Goal: Transaction & Acquisition: Download file/media

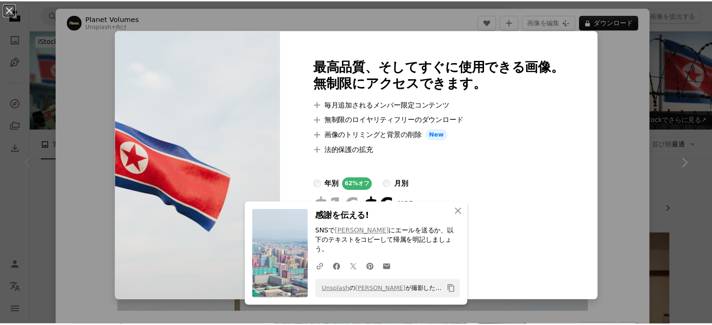
scroll to position [203, 0]
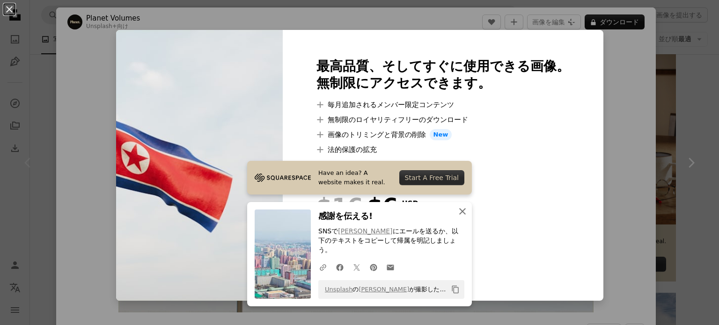
click at [459, 215] on icon "button" at bounding box center [462, 211] width 7 height 7
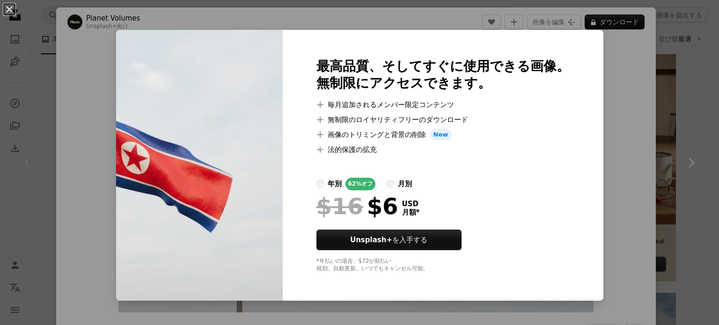
click at [612, 88] on div "An X shape 最高品質、そしてすぐに使用できる画像。 無制限にアクセスできます。 A plus sign 毎月追加されるメンバー限定コンテンツ A p…" at bounding box center [359, 162] width 719 height 325
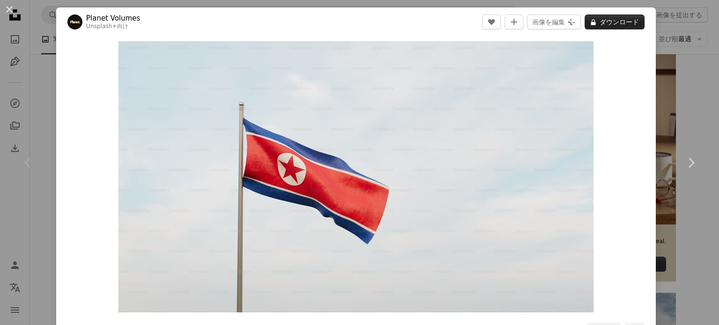
click at [605, 19] on button "A lock ダウンロード" at bounding box center [614, 22] width 60 height 15
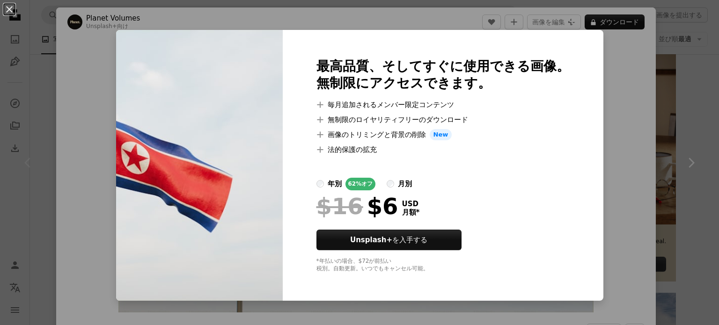
click at [615, 76] on div "An X shape 最高品質、そしてすぐに使用できる画像。 無制限にアクセスできます。 A plus sign 毎月追加されるメンバー限定コンテンツ A p…" at bounding box center [359, 162] width 719 height 325
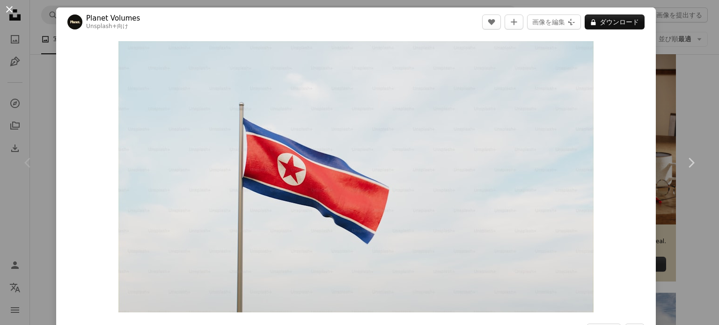
click at [11, 10] on button "An X shape" at bounding box center [9, 9] width 11 height 11
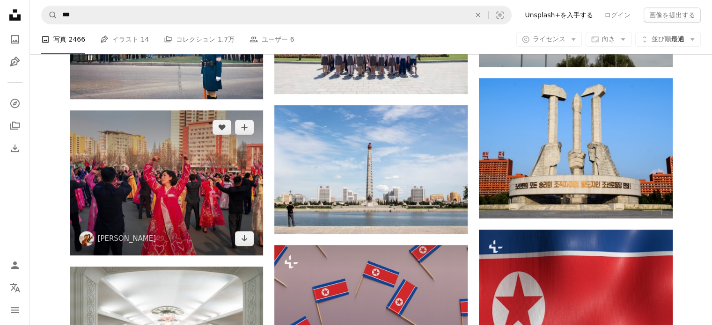
scroll to position [561, 0]
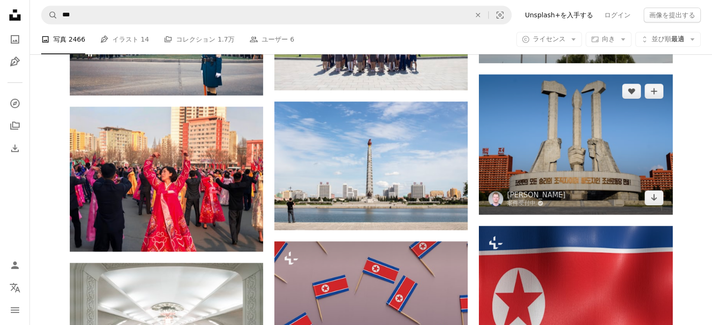
click at [558, 160] on img at bounding box center [575, 144] width 193 height 140
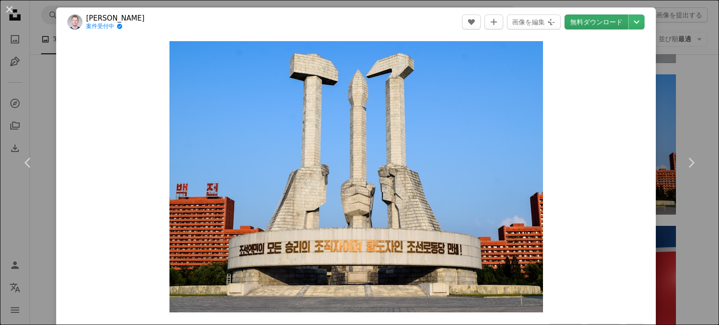
click at [585, 26] on link "無料ダウンロード" at bounding box center [596, 22] width 64 height 15
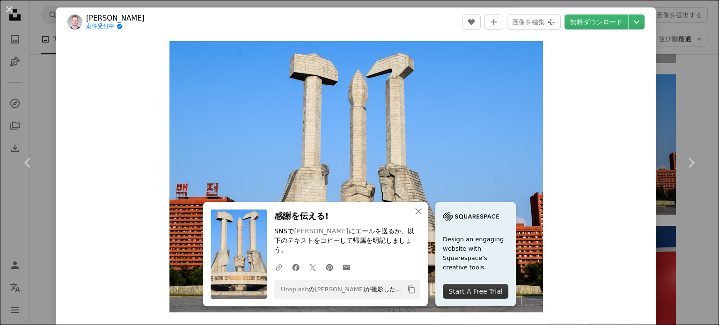
click at [36, 47] on div "An X shape Chevron left Chevron right An X shape 閉じる 感謝を伝える! SNSで [PERSON_NAME]…" at bounding box center [359, 162] width 719 height 325
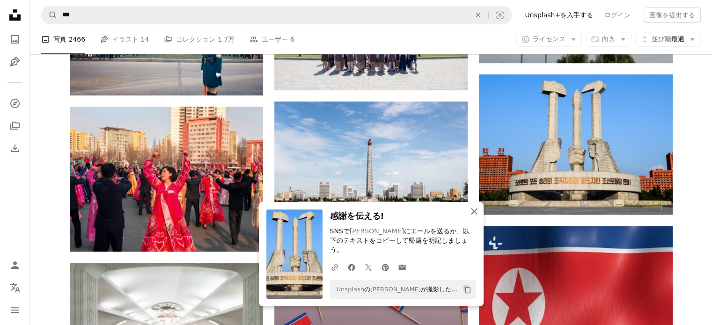
click at [476, 217] on icon "An X shape" at bounding box center [473, 211] width 11 height 11
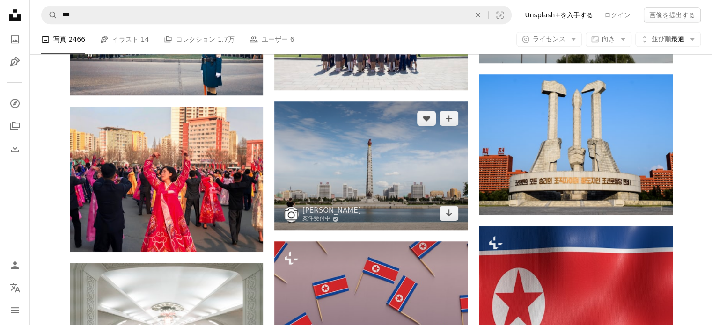
click at [397, 177] on img at bounding box center [370, 166] width 193 height 129
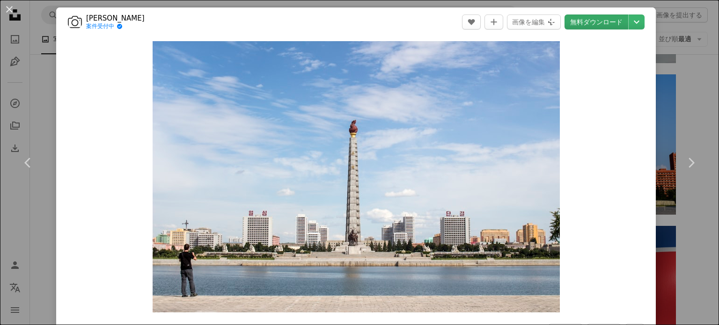
click at [584, 25] on link "無料ダウンロード" at bounding box center [596, 22] width 64 height 15
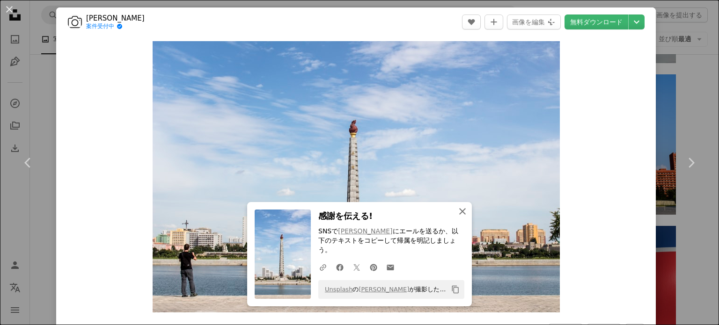
click at [460, 217] on icon "An X shape" at bounding box center [462, 211] width 11 height 11
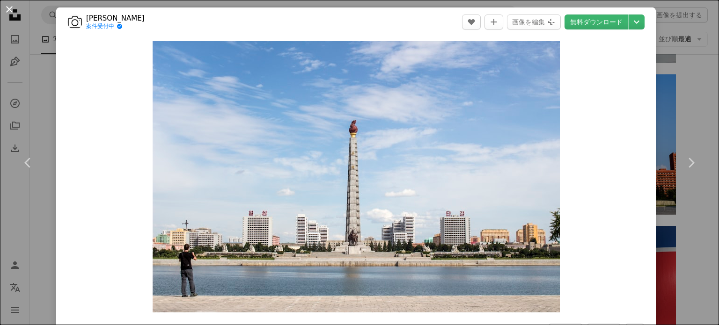
click at [10, 8] on button "An X shape" at bounding box center [9, 9] width 11 height 11
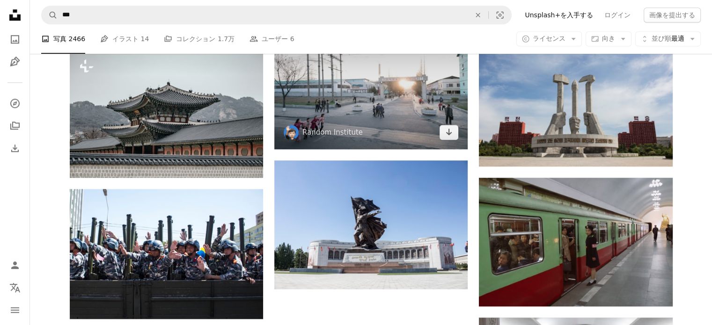
scroll to position [920, 0]
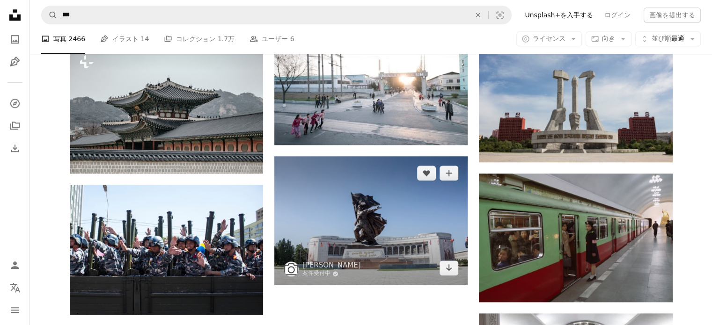
click at [355, 220] on img at bounding box center [370, 220] width 193 height 129
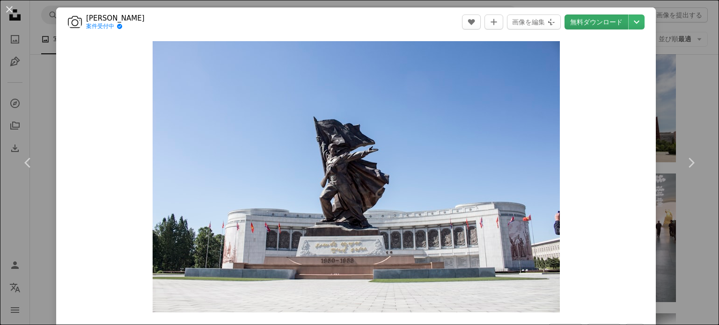
click at [597, 22] on link "無料ダウンロード" at bounding box center [596, 22] width 64 height 15
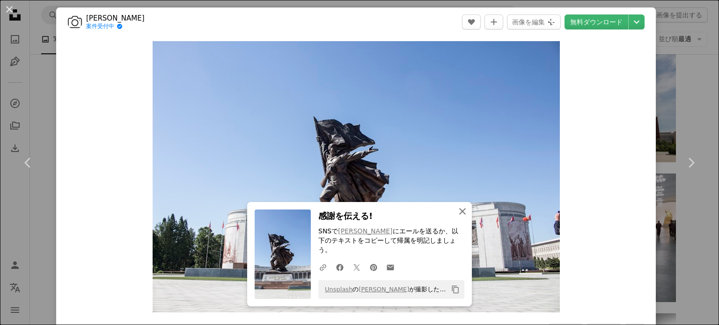
click at [462, 217] on icon "An X shape" at bounding box center [462, 211] width 11 height 11
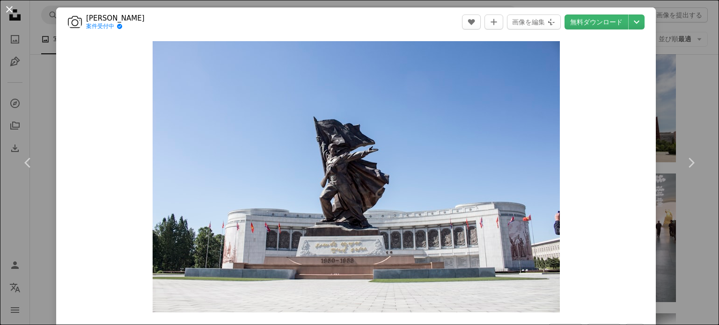
click at [9, 12] on button "An X shape" at bounding box center [9, 9] width 11 height 11
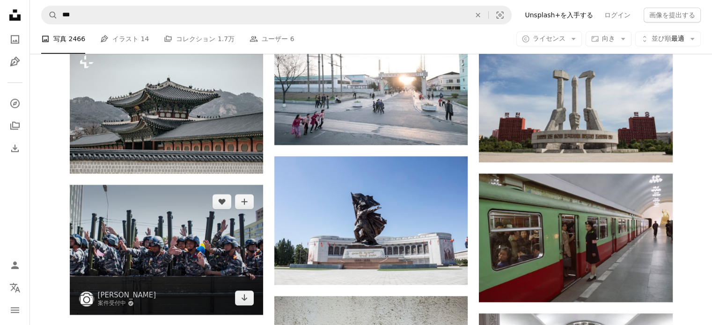
click at [171, 228] on img at bounding box center [166, 250] width 193 height 130
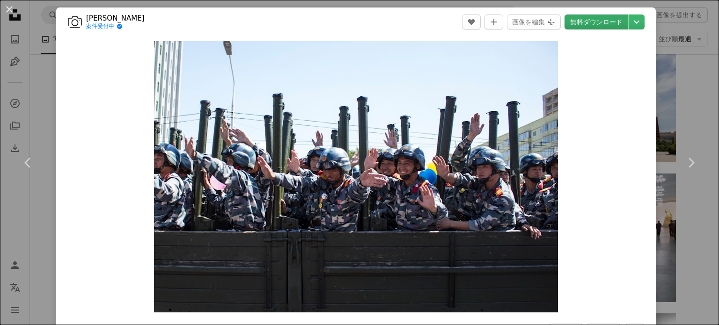
click at [588, 25] on link "無料ダウンロード" at bounding box center [596, 22] width 64 height 15
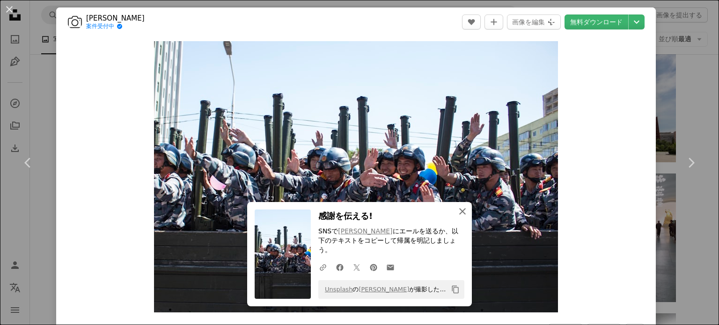
drag, startPoint x: 457, startPoint y: 221, endPoint x: 452, endPoint y: 220, distance: 5.2
click at [457, 217] on icon "An X shape" at bounding box center [462, 211] width 11 height 11
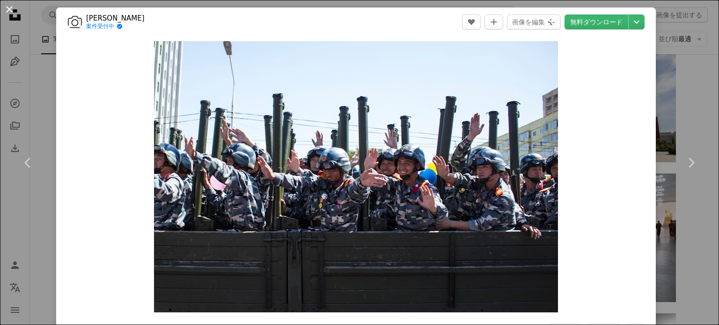
click at [11, 9] on button "An X shape" at bounding box center [9, 9] width 11 height 11
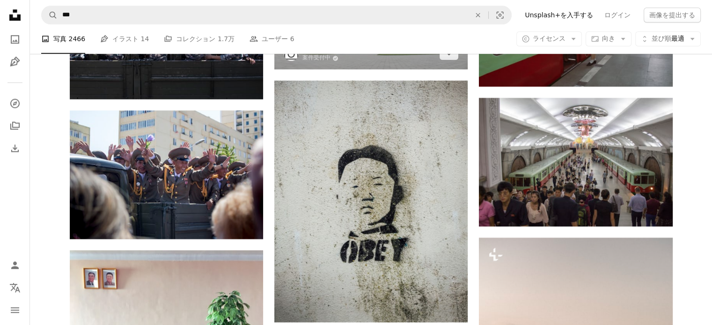
scroll to position [1154, 0]
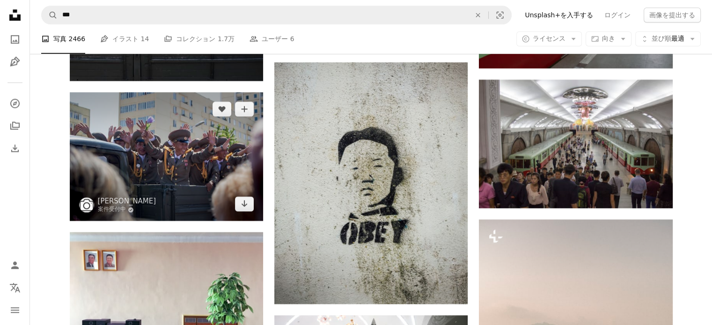
click at [152, 162] on img at bounding box center [166, 156] width 193 height 129
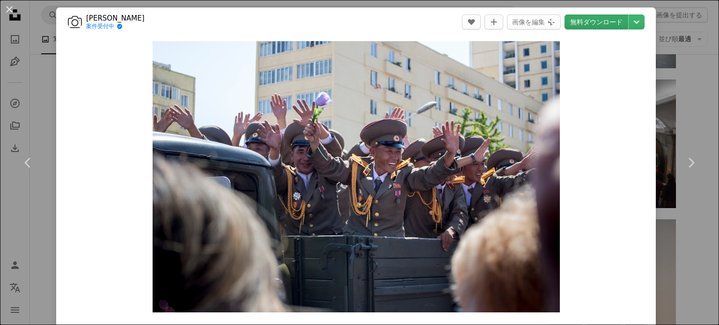
click at [590, 21] on link "無料ダウンロード" at bounding box center [596, 22] width 64 height 15
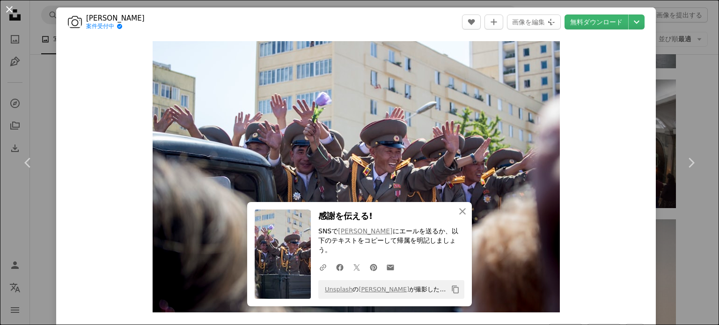
click at [10, 8] on button "An X shape" at bounding box center [9, 9] width 11 height 11
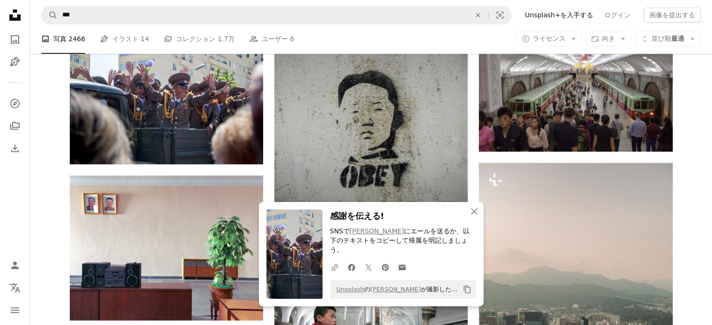
scroll to position [1217, 0]
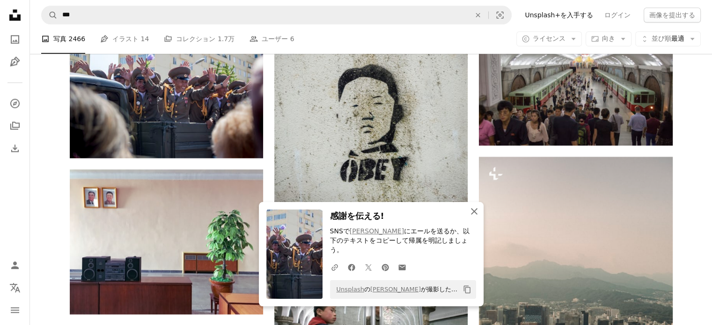
click at [474, 217] on icon "An X shape" at bounding box center [473, 211] width 11 height 11
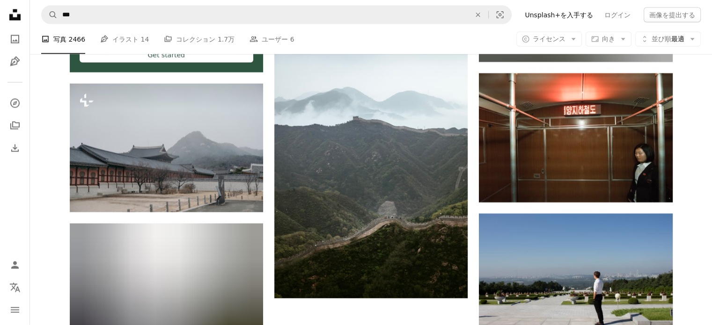
scroll to position [2027, 0]
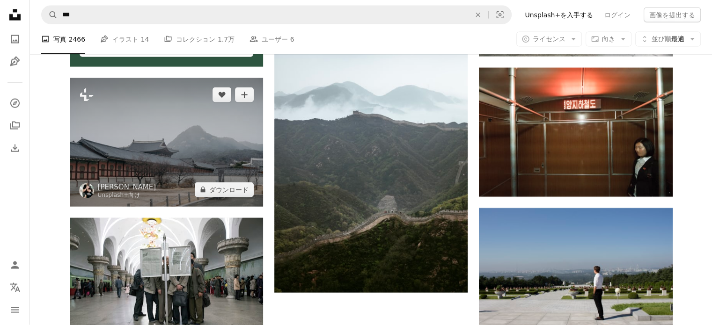
click at [174, 164] on img at bounding box center [166, 142] width 193 height 129
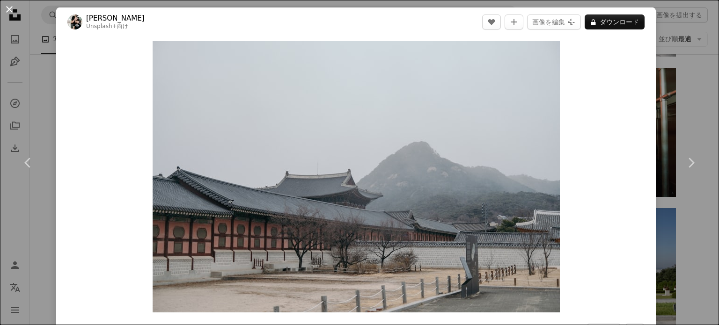
click at [7, 9] on button "An X shape" at bounding box center [9, 9] width 11 height 11
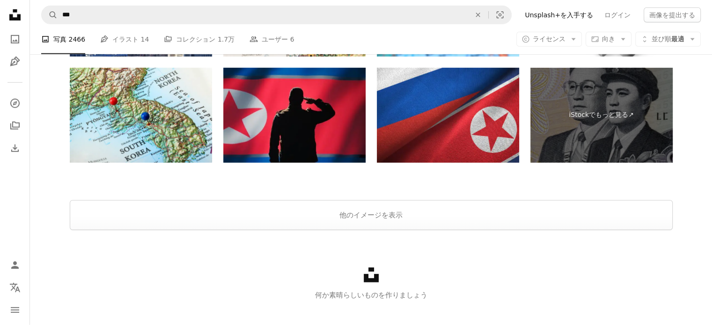
scroll to position [2773, 0]
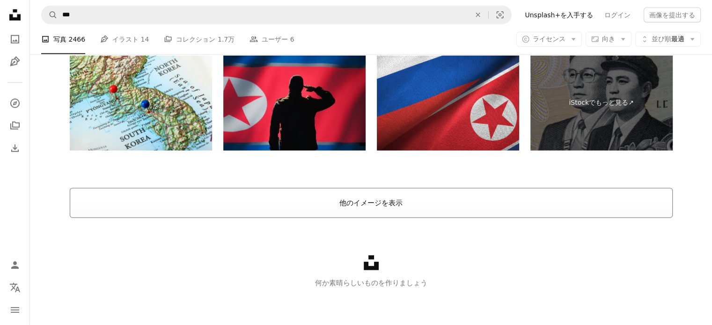
click at [372, 203] on button "他のイメージを表示" at bounding box center [371, 203] width 603 height 30
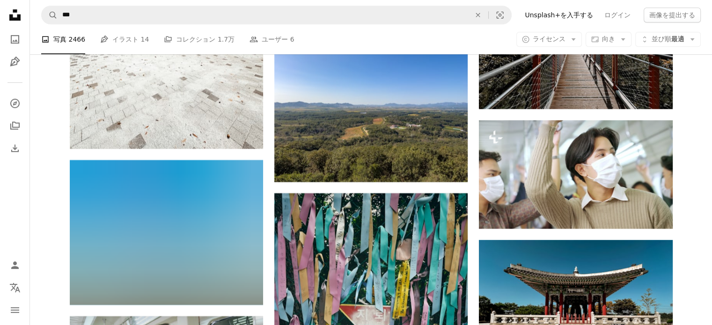
scroll to position [4067, 0]
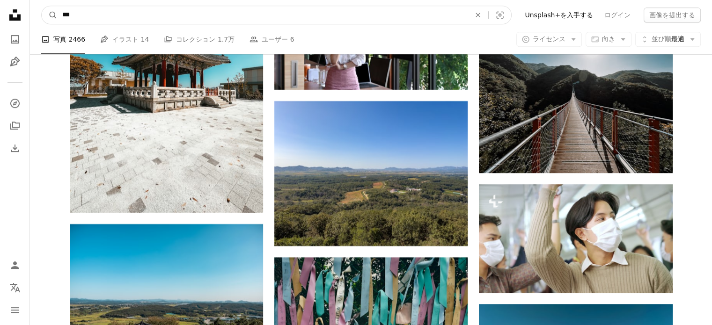
click at [379, 15] on input "***" at bounding box center [263, 15] width 410 height 18
click at [42, 6] on button "A magnifying glass" at bounding box center [50, 15] width 16 height 18
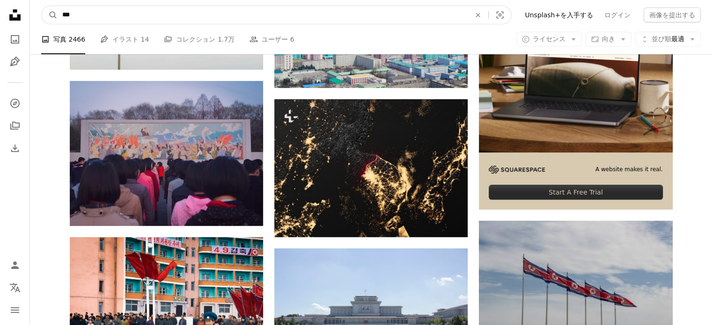
scroll to position [0, 0]
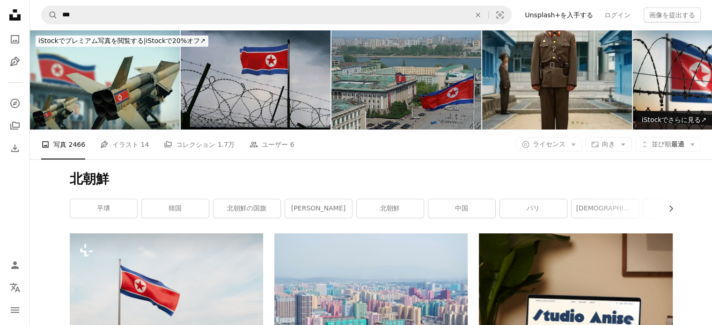
click at [424, 81] on img at bounding box center [406, 80] width 150 height 100
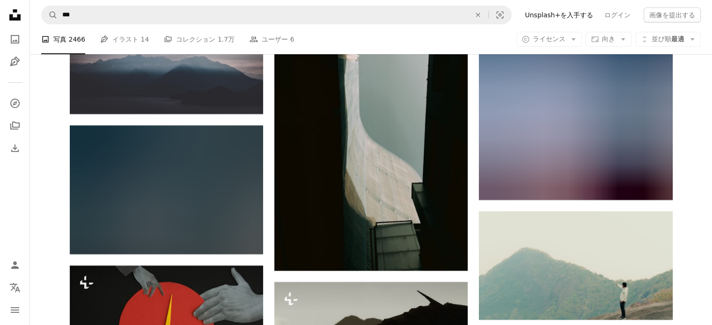
scroll to position [10481, 0]
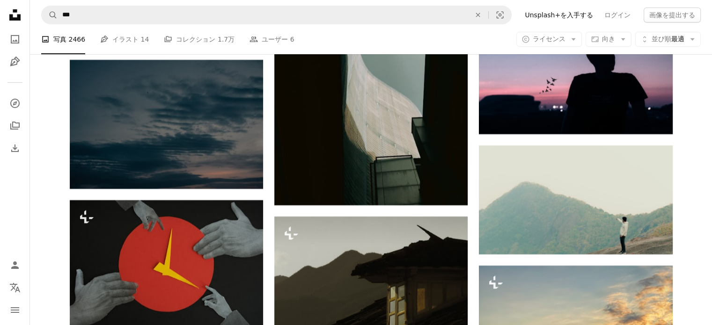
click at [710, 14] on nav "A magnifying glass *** An X shape Visual search Filters Unsplash+を入手する ログイン 画像を…" at bounding box center [371, 15] width 682 height 30
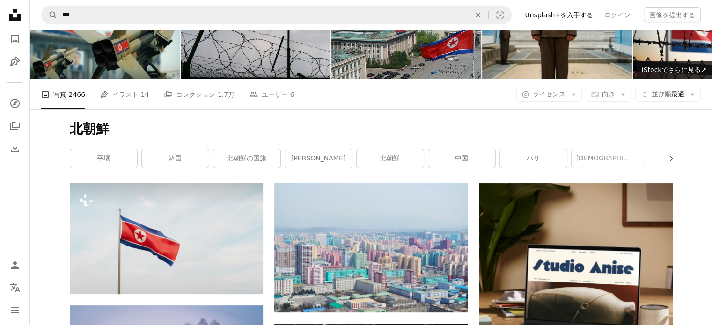
scroll to position [0, 0]
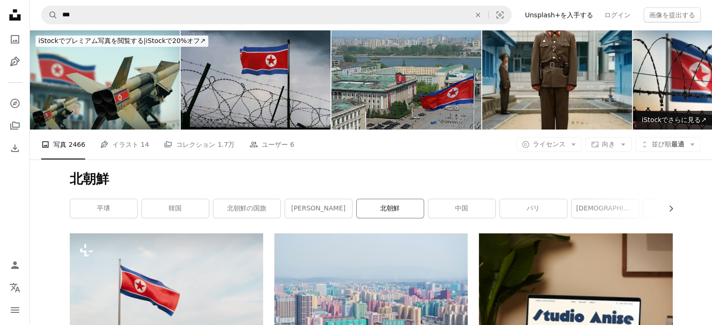
click at [380, 210] on link "北朝鮮" at bounding box center [390, 208] width 67 height 19
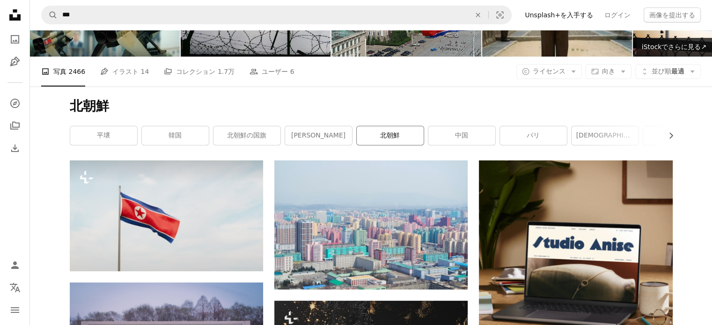
scroll to position [78, 0]
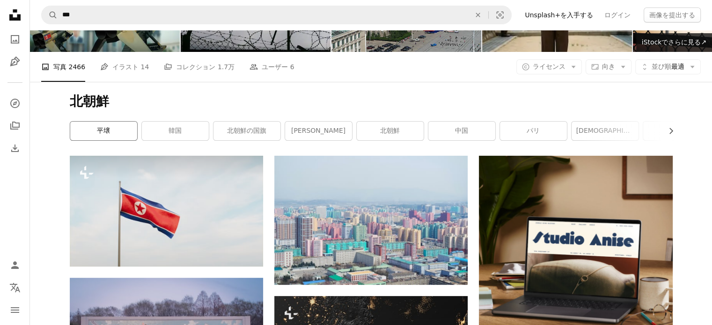
click at [114, 132] on link "平壌" at bounding box center [103, 131] width 67 height 19
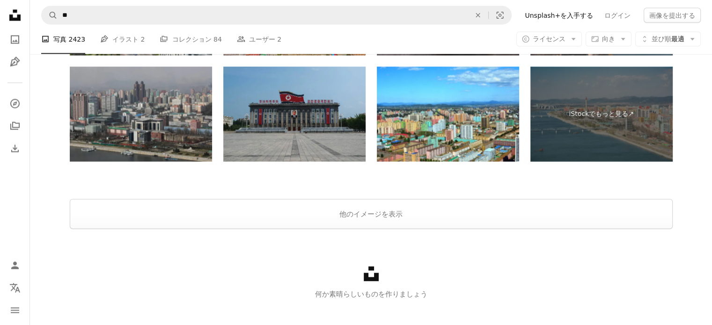
scroll to position [1789, 0]
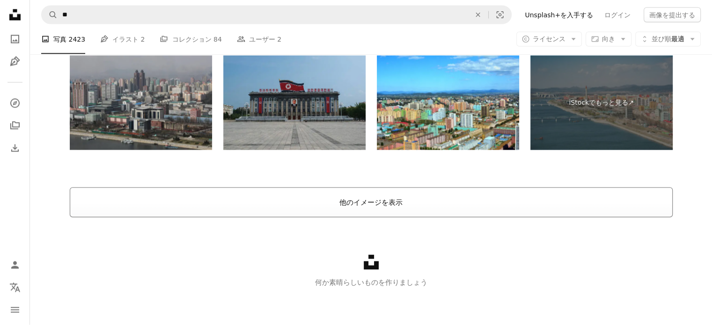
click at [369, 202] on button "他のイメージを表示" at bounding box center [371, 203] width 603 height 30
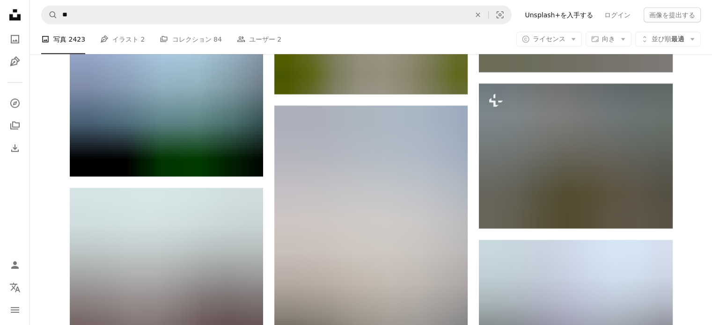
scroll to position [0, 0]
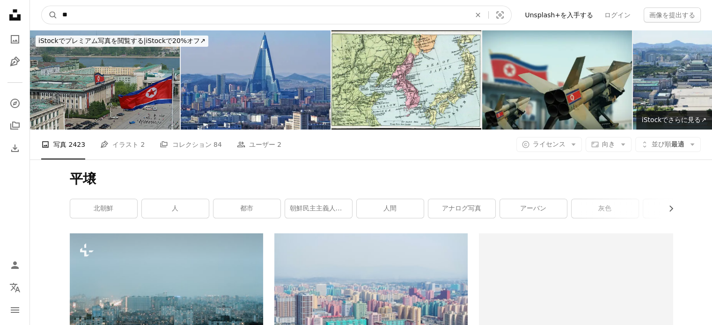
click at [105, 14] on input "**" at bounding box center [263, 15] width 410 height 18
type input "*"
type input "***"
click button "A magnifying glass" at bounding box center [50, 15] width 16 height 18
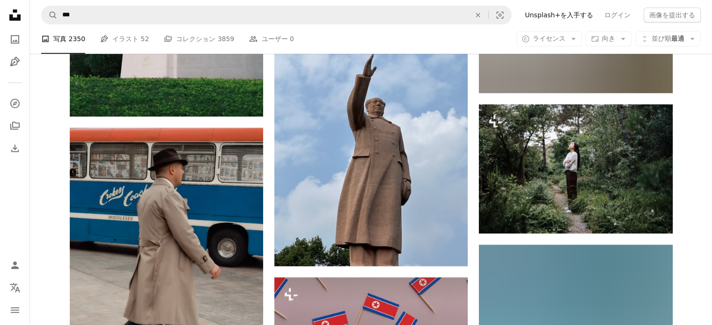
scroll to position [858, 0]
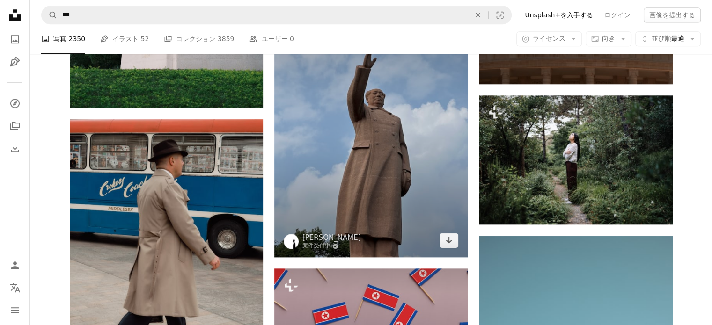
click at [365, 169] on img at bounding box center [370, 129] width 193 height 258
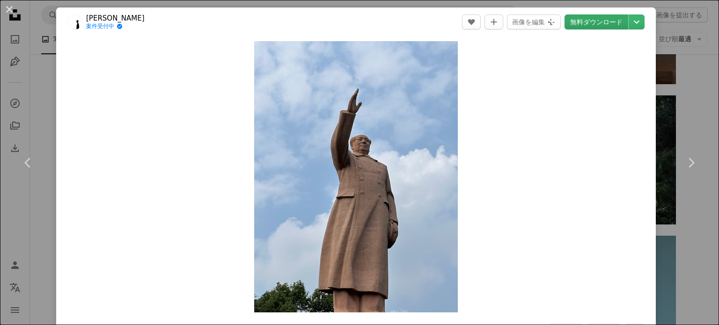
click at [592, 21] on link "無料ダウンロード" at bounding box center [596, 22] width 64 height 15
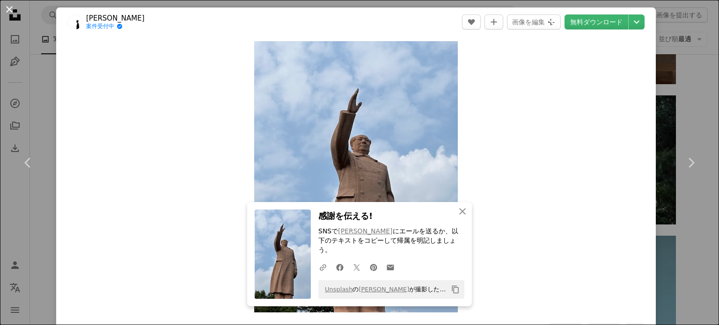
click at [13, 11] on button "An X shape" at bounding box center [9, 9] width 11 height 11
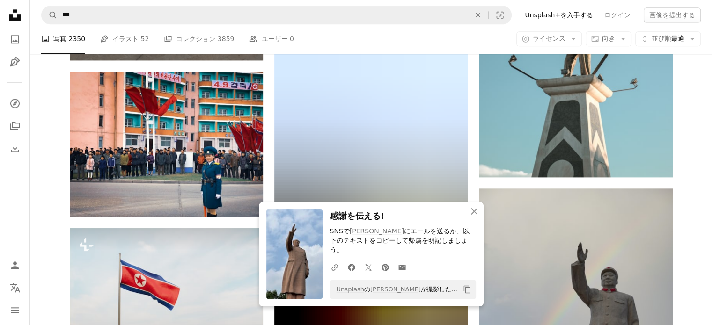
scroll to position [1232, 0]
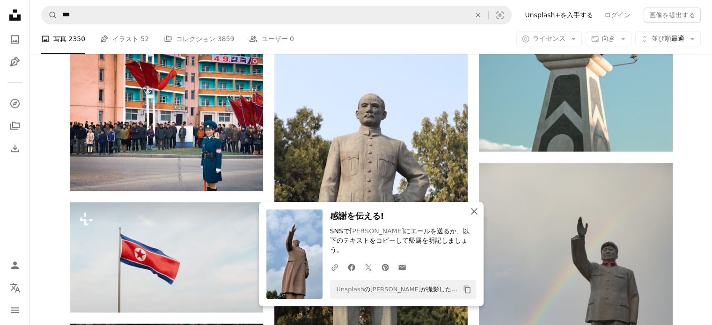
click at [475, 217] on icon "An X shape" at bounding box center [473, 211] width 11 height 11
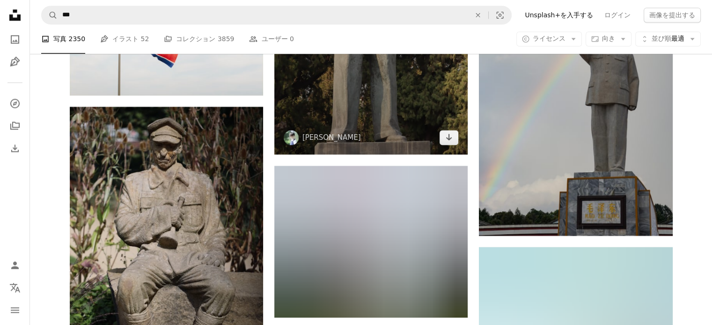
scroll to position [1450, 0]
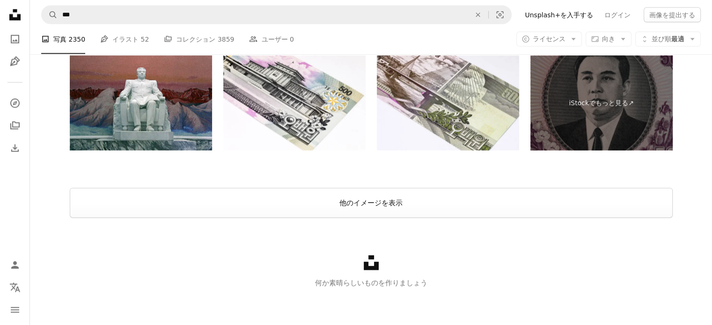
click at [407, 210] on button "他のイメージを表示" at bounding box center [371, 203] width 603 height 30
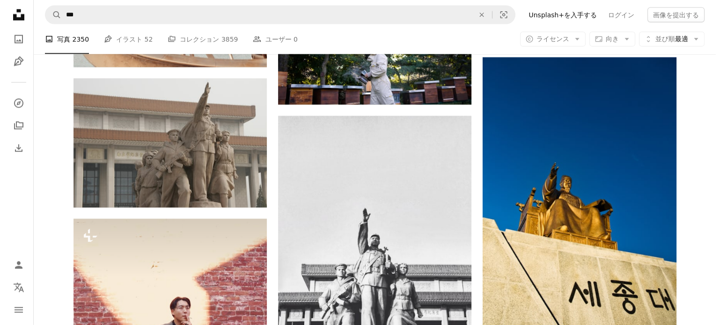
scroll to position [2104, 0]
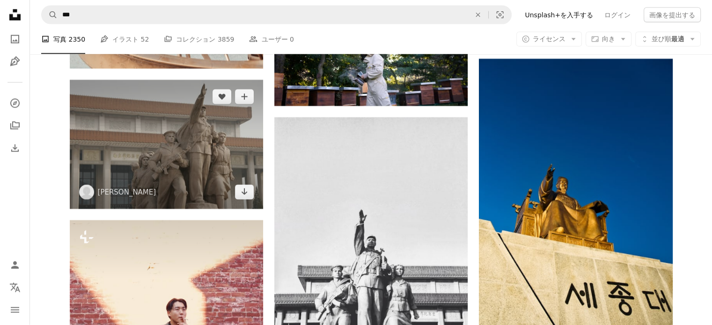
click at [133, 149] on img at bounding box center [166, 144] width 193 height 129
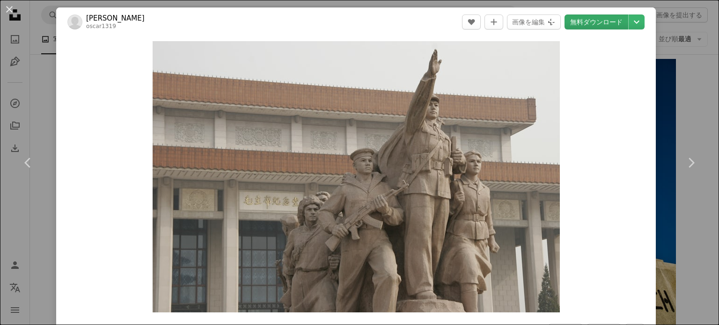
click at [582, 22] on link "無料ダウンロード" at bounding box center [596, 22] width 64 height 15
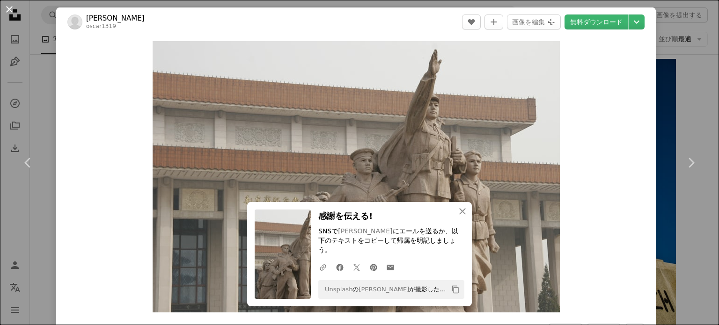
click at [6, 10] on button "An X shape" at bounding box center [9, 9] width 11 height 11
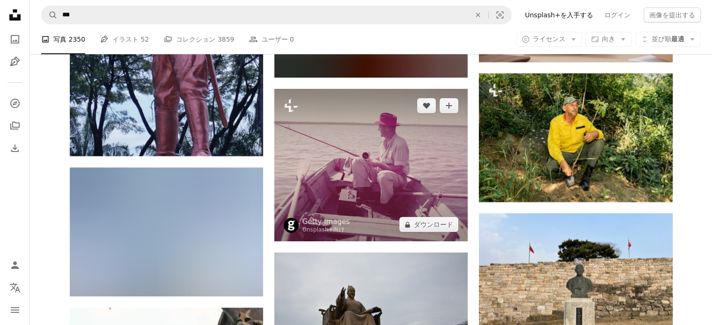
scroll to position [3430, 0]
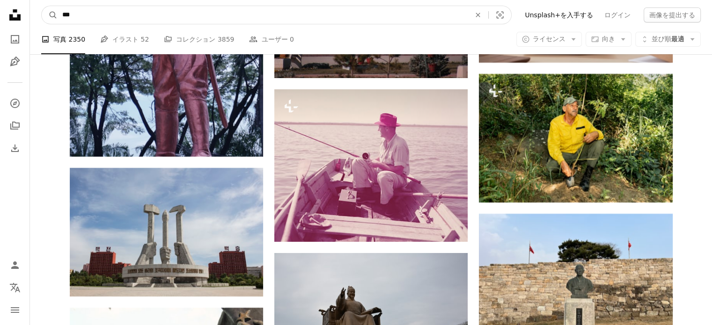
click at [98, 16] on input "***" at bounding box center [263, 15] width 410 height 18
type input "***"
click at [42, 6] on button "A magnifying glass" at bounding box center [50, 15] width 16 height 18
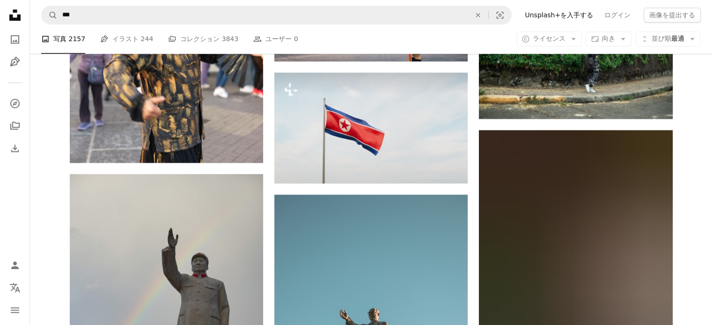
scroll to position [1404, 0]
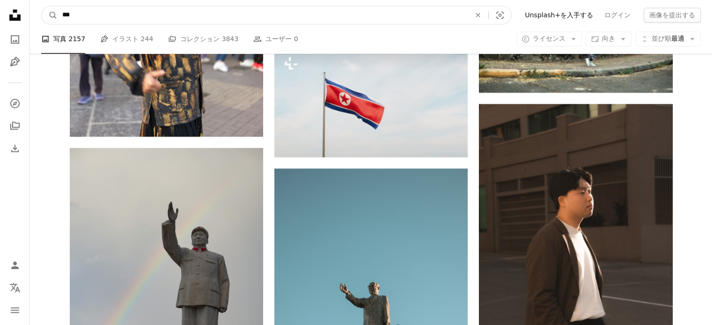
click at [103, 19] on input "***" at bounding box center [263, 15] width 410 height 18
type input "***"
click button "A magnifying glass" at bounding box center [50, 15] width 16 height 18
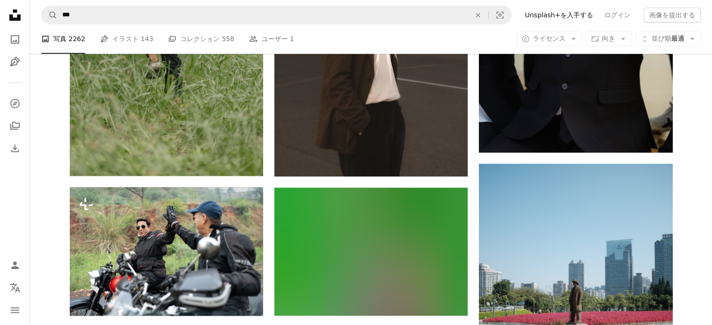
scroll to position [1279, 0]
